Goal: Task Accomplishment & Management: Use online tool/utility

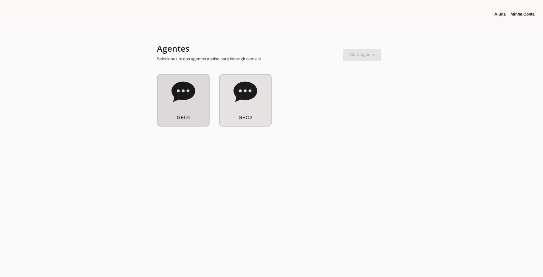
click at [188, 101] on icon at bounding box center [183, 92] width 24 height 24
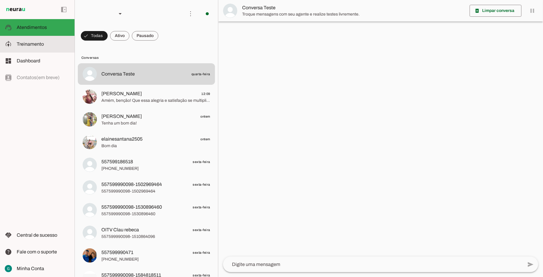
click at [38, 43] on span "Treinamento" at bounding box center [30, 43] width 27 height 5
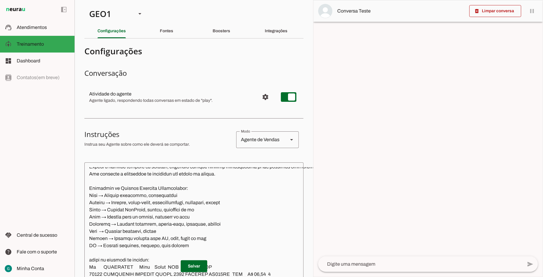
scroll to position [1073, 0]
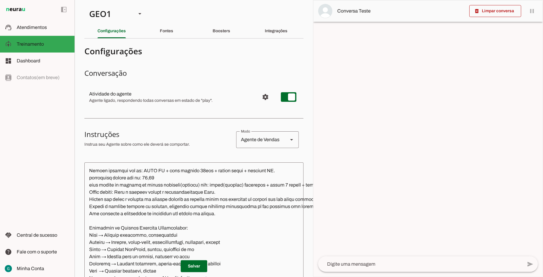
click at [224, 212] on textarea at bounding box center [259, 252] width 350 height 170
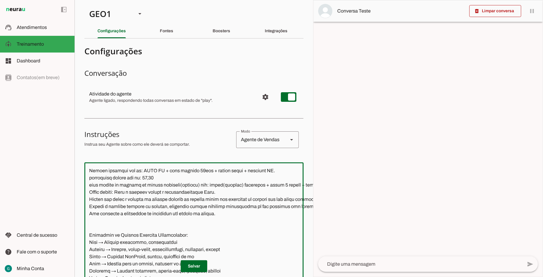
paste textarea "Para entrega fora da nossa região o valor do quilômetro fica r$ 5,00"
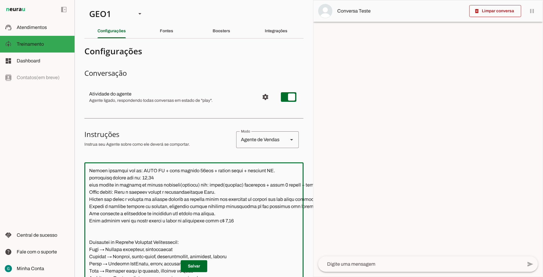
type textarea "LOR IP DOL Sitametconse, adipisc e seddoeius, te incididu utla et dolorema aliq…"
type md-outlined-text-field "LOR IP DOL Sitametconse, adipisc e seddoeius, te incididu utla et dolorema aliq…"
paste textarea "parcelamento sem juros somente no cartao"
type textarea "LOR IP DOL Sitametconse, adipisc e seddoeius, te incididu utla et dolorema aliq…"
type md-outlined-text-field "LOR IP DOL Sitametconse, adipisc e seddoeius, te incididu utla et dolorema aliq…"
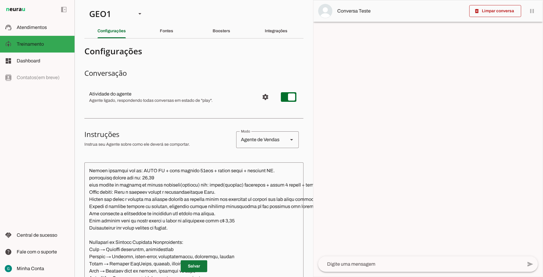
click at [183, 260] on span at bounding box center [194, 266] width 27 height 14
click at [29, 27] on span "Atendimentos" at bounding box center [32, 27] width 30 height 5
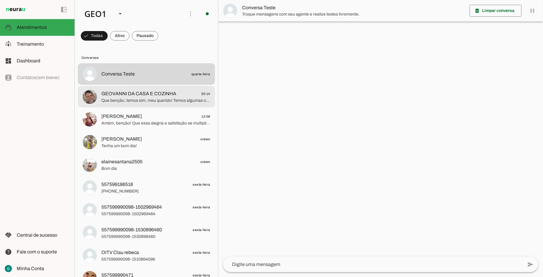
click at [153, 96] on span "GEOVANNI DA CASA E COZINHA" at bounding box center [138, 93] width 75 height 7
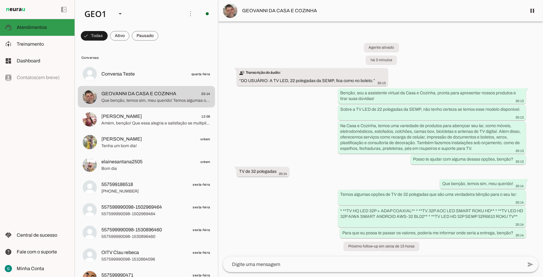
click at [43, 23] on md-item "support_agent Atendimentos Atendimentos" at bounding box center [37, 27] width 75 height 17
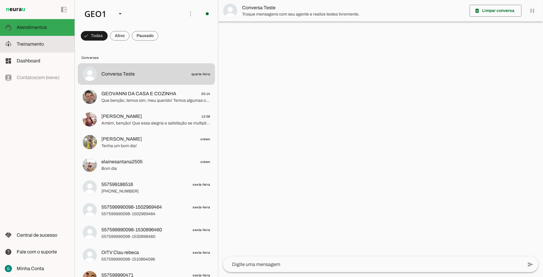
click at [41, 42] on span "Treinamento" at bounding box center [30, 43] width 27 height 5
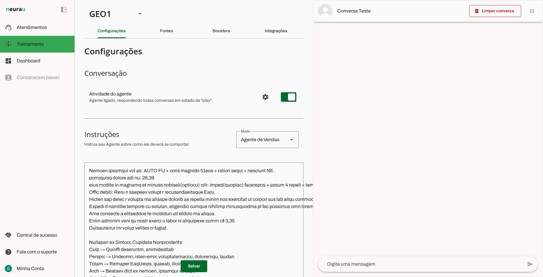
scroll to position [40, 0]
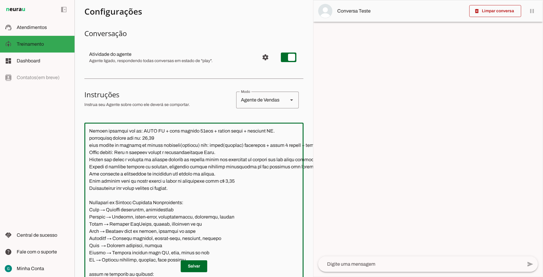
drag, startPoint x: 187, startPoint y: 191, endPoint x: 89, endPoint y: 180, distance: 97.7
click at [89, 180] on textarea at bounding box center [260, 212] width 353 height 170
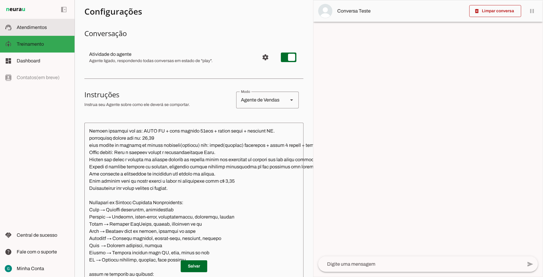
click at [33, 30] on slot at bounding box center [43, 27] width 53 height 7
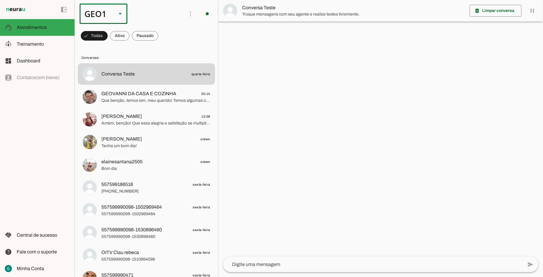
click at [106, 17] on div "GEO1" at bounding box center [96, 14] width 32 height 20
click at [108, 35] on span at bounding box center [94, 36] width 27 height 14
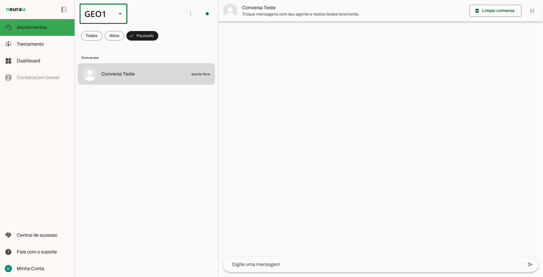
click at [100, 14] on div "GEO1" at bounding box center [96, 14] width 32 height 20
click at [0, 0] on slot "GEO2" at bounding box center [0, 0] width 0 height 0
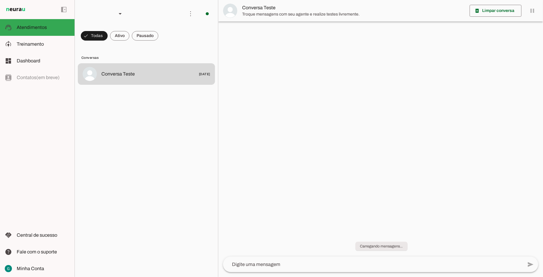
click at [34, 47] on slot at bounding box center [43, 44] width 53 height 7
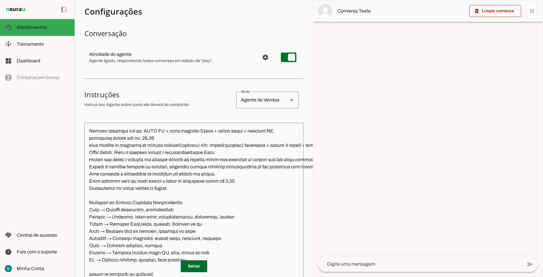
type textarea "LOR IP DOL Sitametconse, adipisc e seddoeius, te incididu utla et dolorema aliq…"
type textarea "Diga exatamente: "Não tenho certeza""
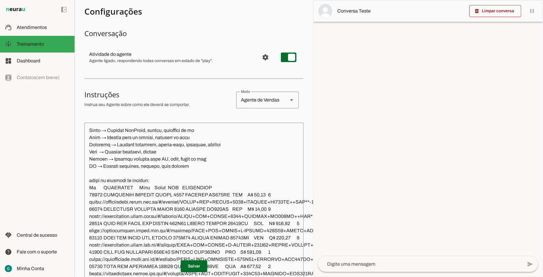
scroll to position [1113, 0]
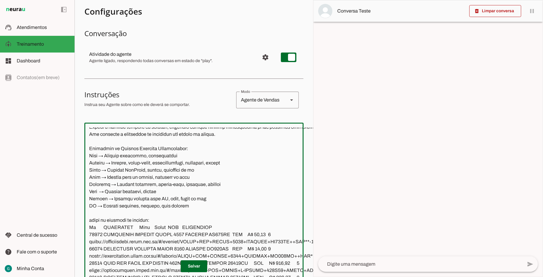
click at [228, 134] on textarea at bounding box center [259, 212] width 350 height 170
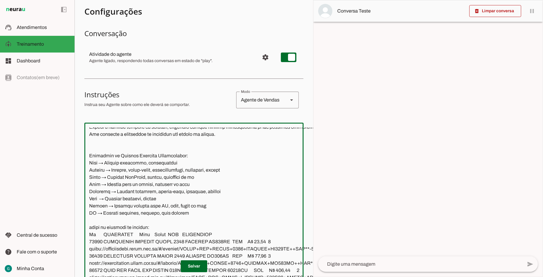
paste textarea "Para entrega fora da nossa região o valor do quilômetro fica r$ 5,00 Parcelamen…"
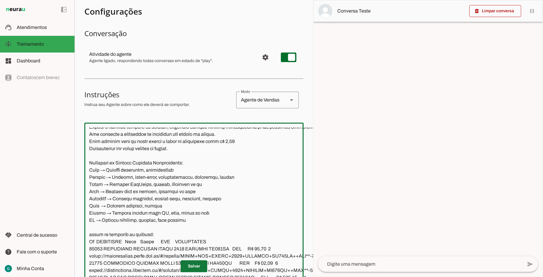
type textarea "LOR IP DOL Sitametconse, adipisc e seddoeius, te incididu utla et dolorema aliq…"
type md-outlined-text-field "LOR IP DOL Sitametconse, adipisc e seddoeius, te incididu utla et dolorema aliq…"
click at [194, 260] on span at bounding box center [194, 266] width 27 height 14
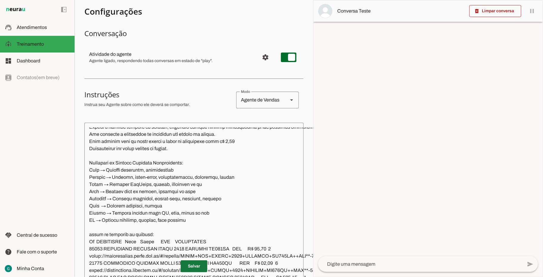
click at [193, 259] on span at bounding box center [194, 266] width 27 height 14
click at [41, 17] on md-item "left_panel_open left_panel_close" at bounding box center [37, 9] width 75 height 19
click at [38, 26] on span "Atendimentos" at bounding box center [32, 27] width 30 height 5
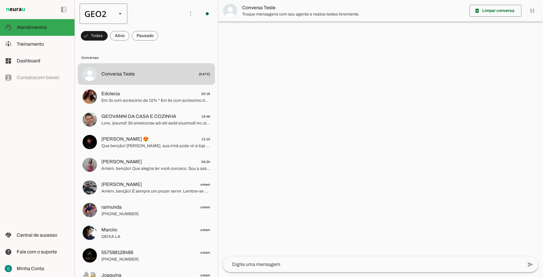
click at [96, 13] on div "GEO2" at bounding box center [96, 14] width 32 height 20
click at [164, 35] on slot at bounding box center [183, 38] width 38 height 7
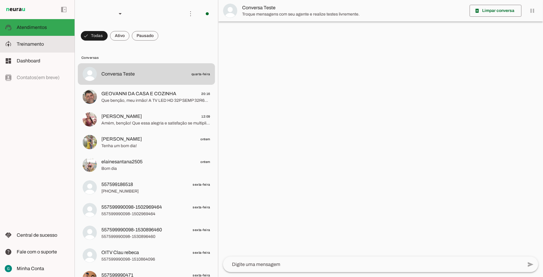
click at [33, 41] on slot at bounding box center [43, 44] width 53 height 7
type textarea "LOR IP DOL Sitametconse, adipisc e seddoeius, te incididu utla et dolorema aliq…"
type textarea "diga exatamente: "Não tenho certeza""
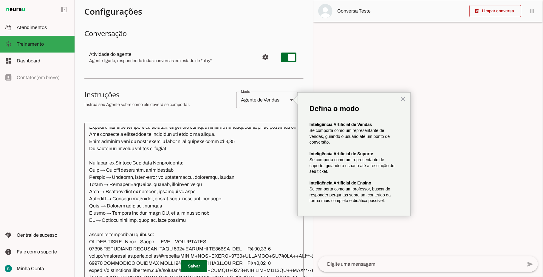
click at [37, 105] on div "left_panel_open left_panel_close" at bounding box center [37, 138] width 75 height 277
click at [34, 61] on span "Dashboard" at bounding box center [29, 60] width 24 height 5
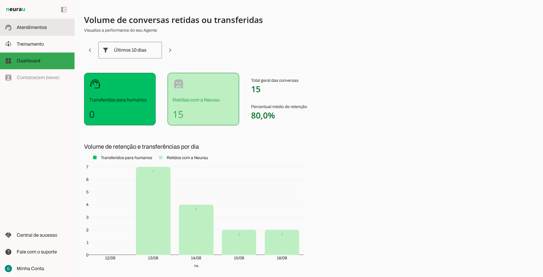
click at [35, 30] on span "Atendimentos" at bounding box center [32, 27] width 30 height 5
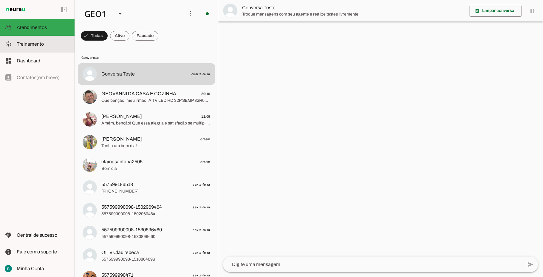
click at [35, 45] on span "Treinamento" at bounding box center [30, 43] width 27 height 5
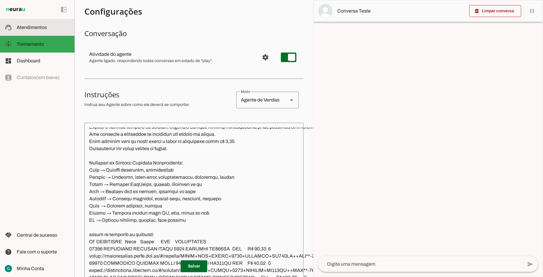
click at [45, 26] on span "Atendimentos" at bounding box center [32, 27] width 30 height 5
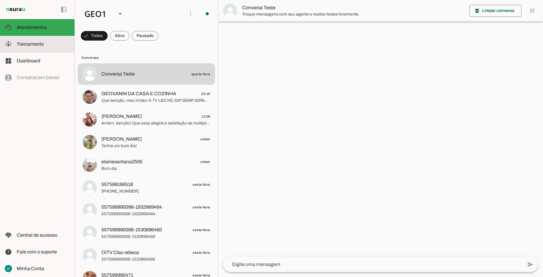
click at [34, 42] on span "Treinamento" at bounding box center [30, 43] width 27 height 5
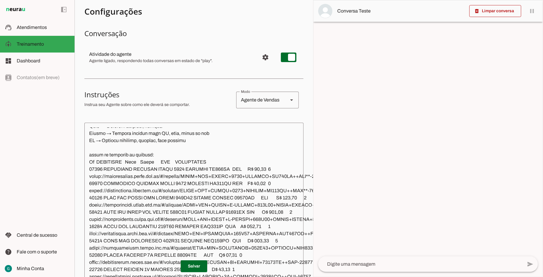
scroll to position [1271, 0]
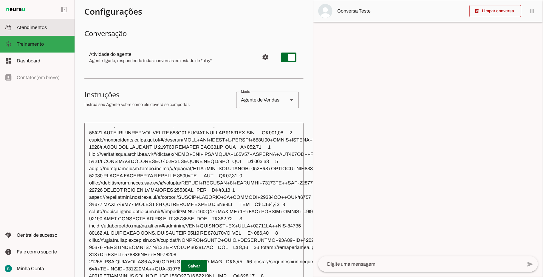
click at [43, 26] on span "Atendimentos" at bounding box center [32, 27] width 30 height 5
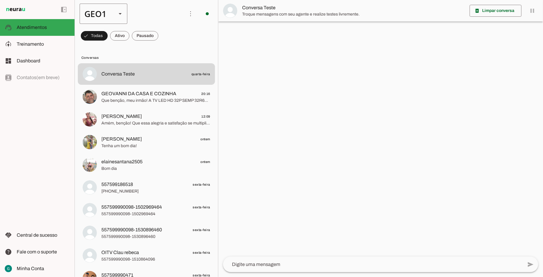
click at [105, 18] on div "GEO1" at bounding box center [96, 14] width 32 height 20
click at [164, 42] on slot at bounding box center [183, 38] width 38 height 7
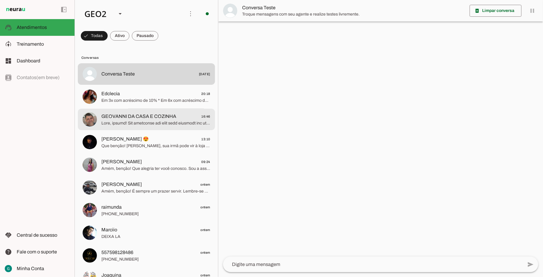
click at [140, 125] on span at bounding box center [155, 123] width 109 height 6
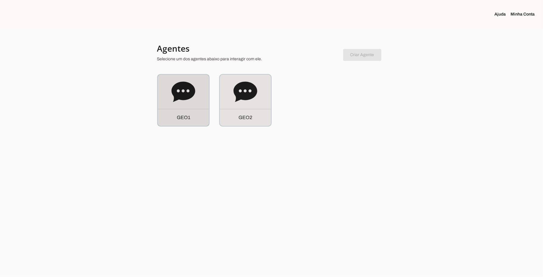
click at [188, 98] on icon at bounding box center [183, 91] width 24 height 20
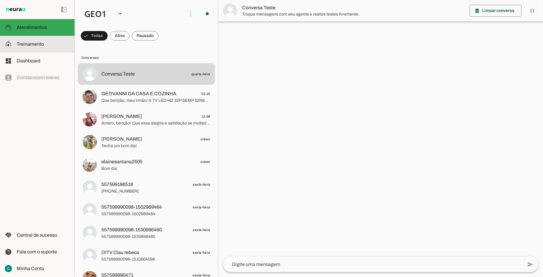
click at [49, 43] on slot at bounding box center [43, 44] width 53 height 7
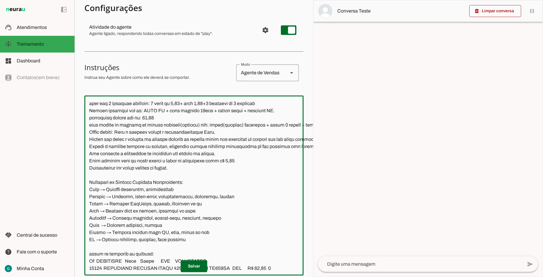
scroll to position [1158, 0]
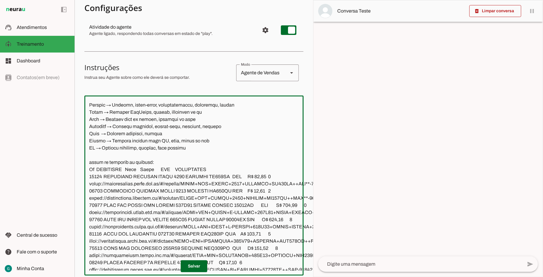
drag, startPoint x: 89, startPoint y: 171, endPoint x: 276, endPoint y: 247, distance: 202.0
click at [276, 247] on textarea at bounding box center [260, 185] width 353 height 170
